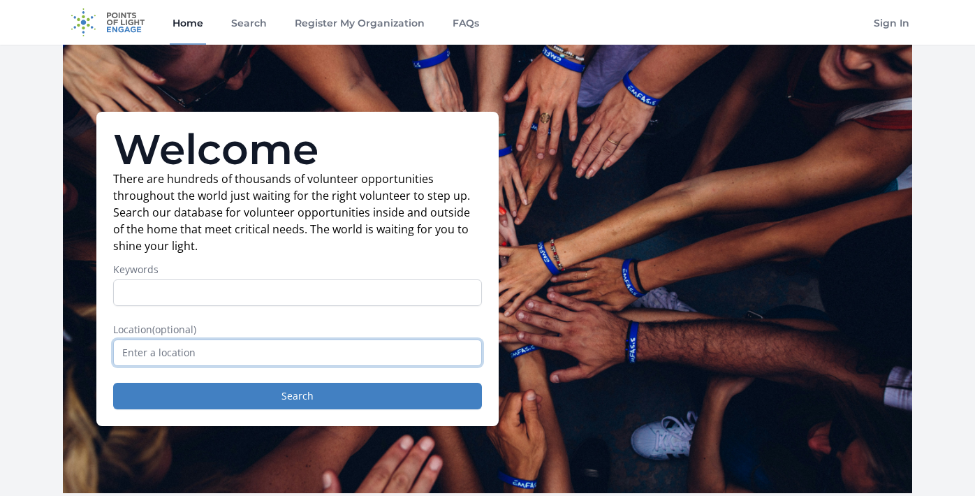
click at [261, 363] on input "text" at bounding box center [297, 353] width 369 height 27
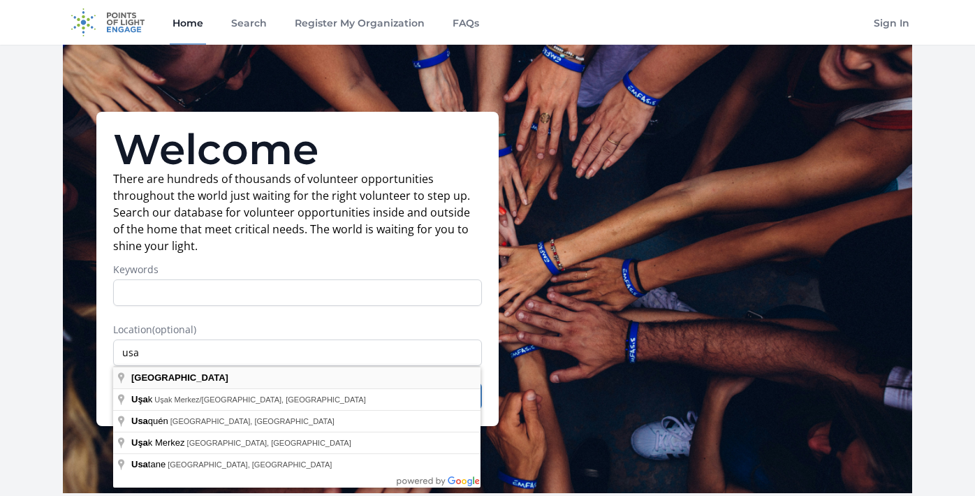
type input "[GEOGRAPHIC_DATA]"
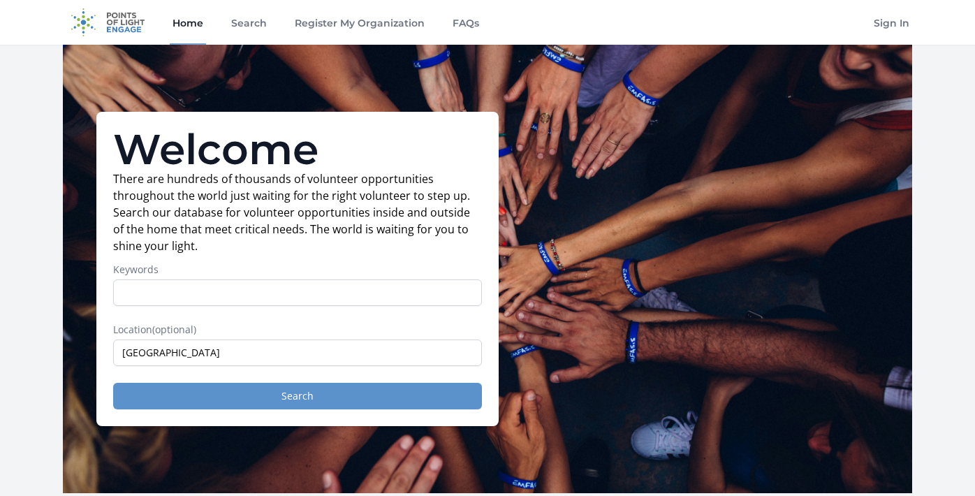
click at [227, 400] on button "Search" at bounding box center [297, 396] width 369 height 27
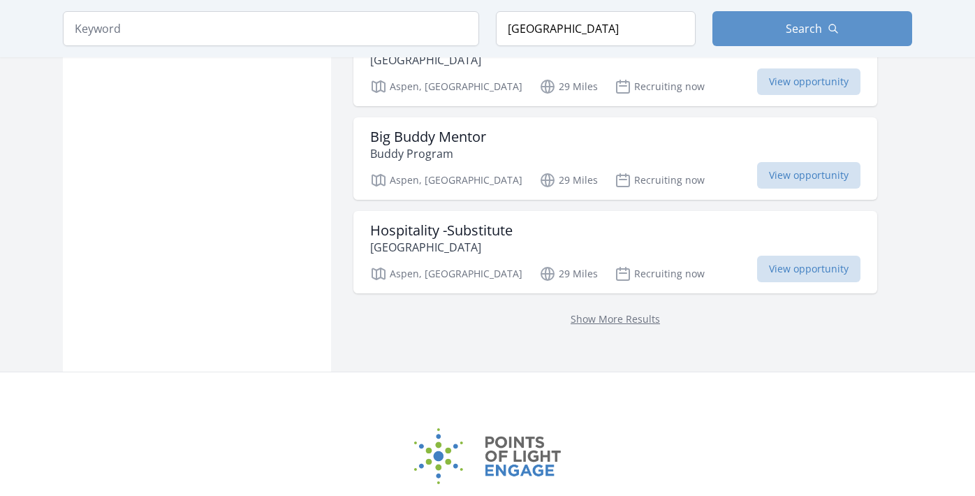
scroll to position [1787, 0]
